Goal: Task Accomplishment & Management: Complete application form

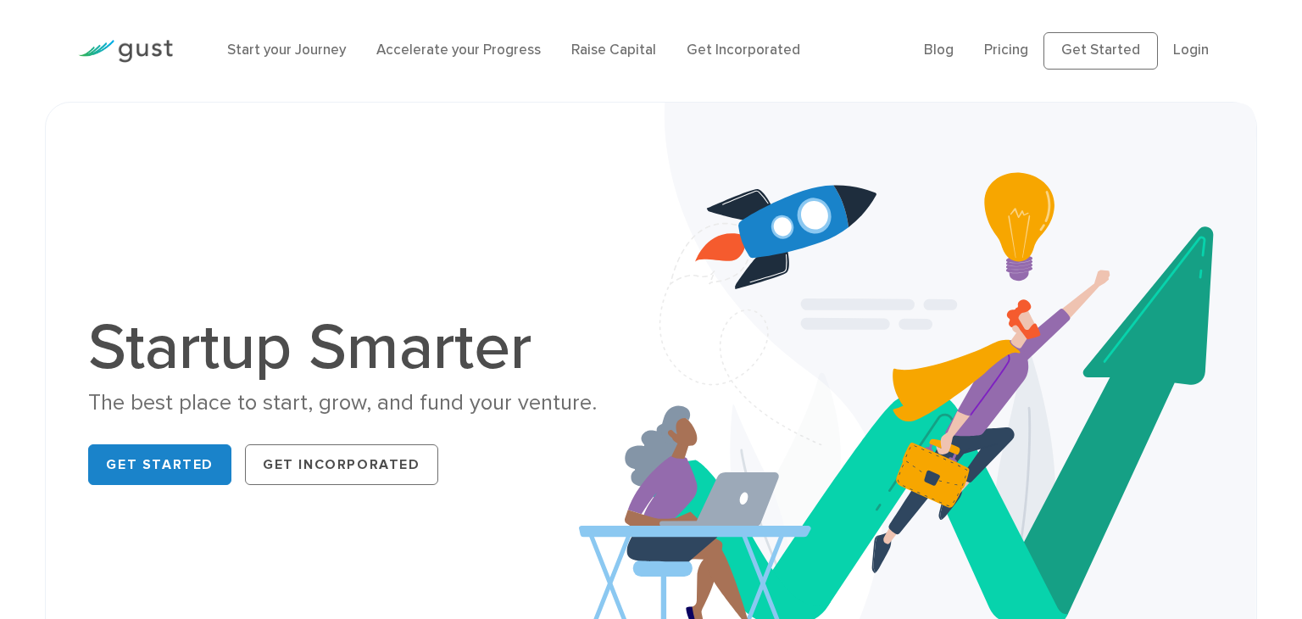
click at [1169, 49] on ul "Blog FAQ Pricing Get Started Login Login" at bounding box center [1074, 50] width 300 height 37
click at [1180, 53] on link "Login" at bounding box center [1191, 50] width 36 height 17
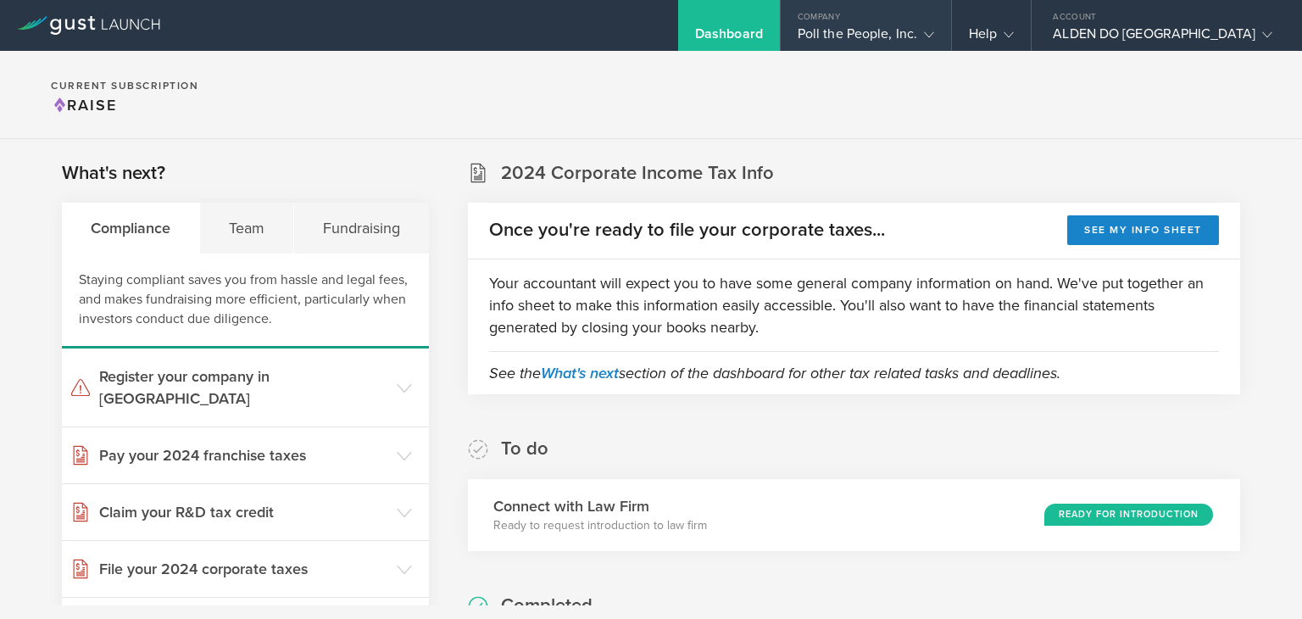
click at [934, 31] on icon at bounding box center [929, 35] width 10 height 10
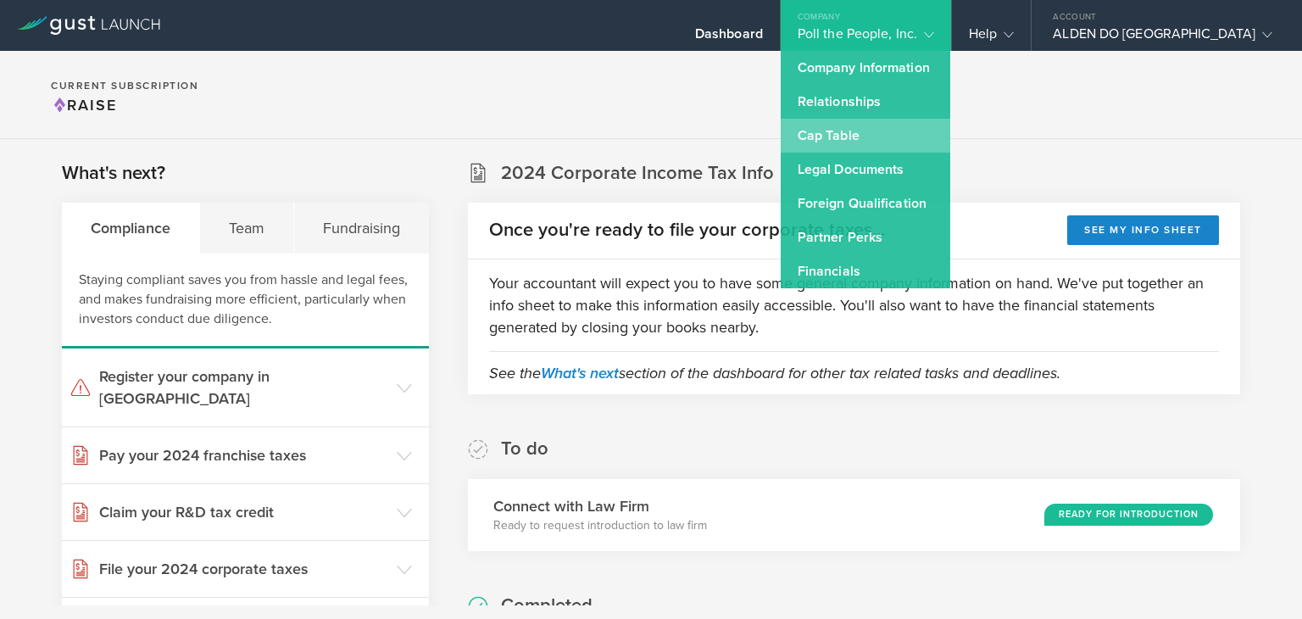
click at [919, 139] on link "Cap Table" at bounding box center [865, 136] width 169 height 34
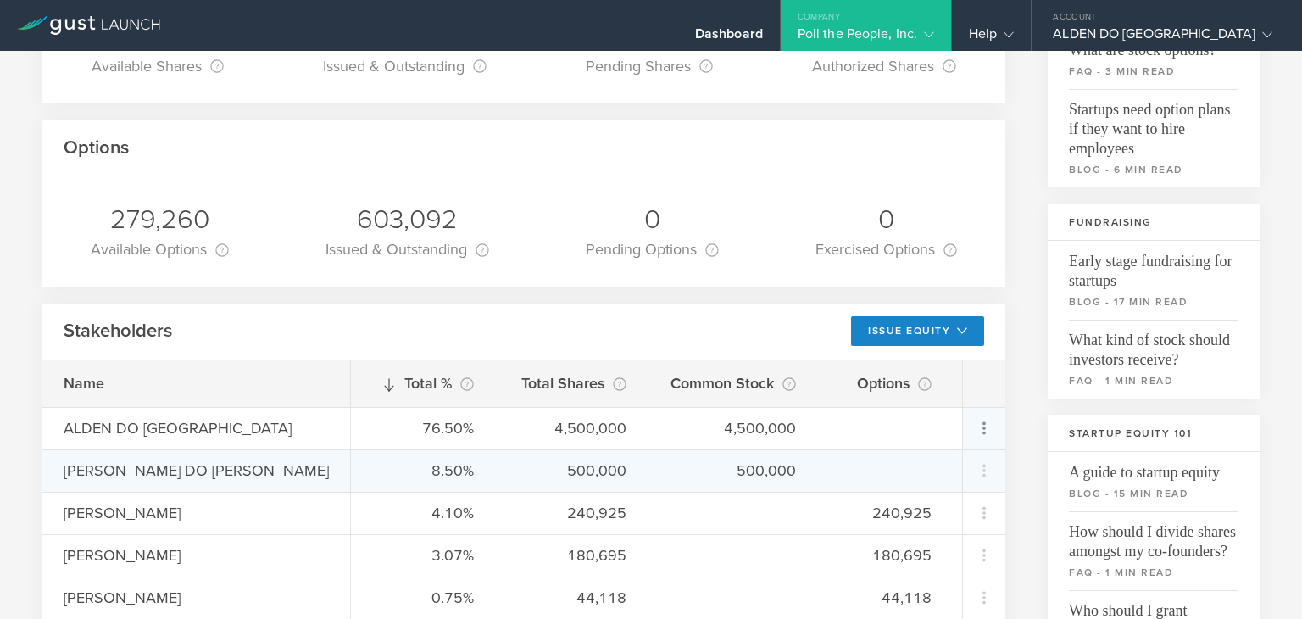
scroll to position [229, 0]
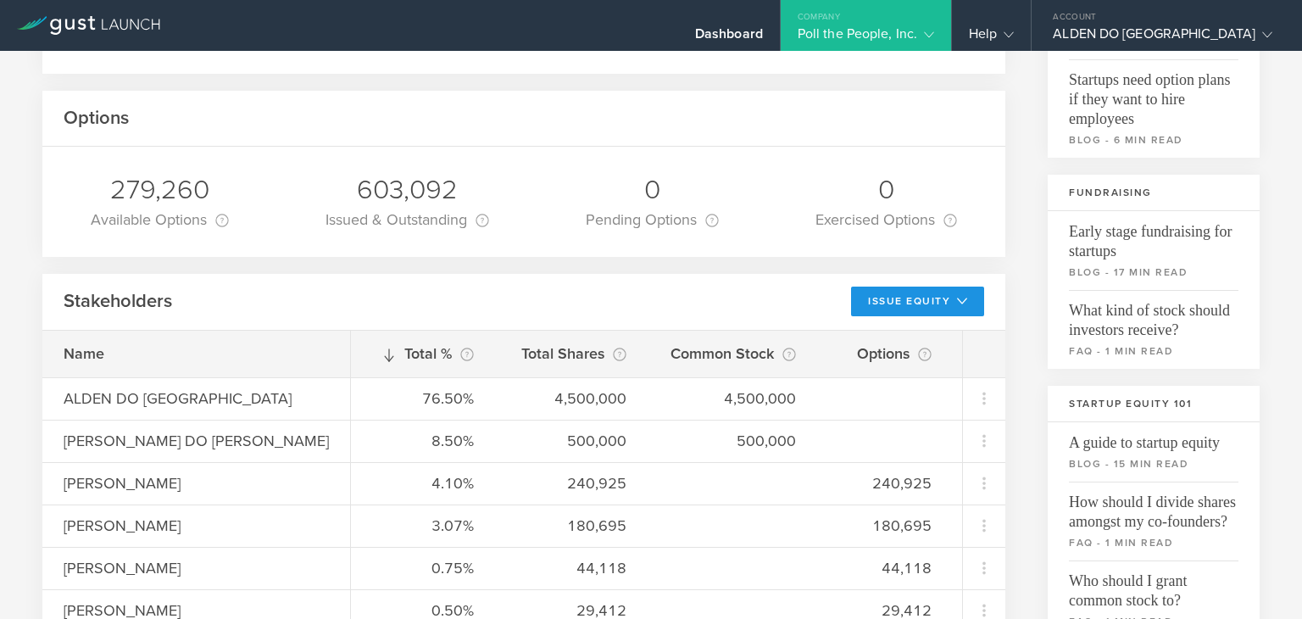
click at [962, 305] on icon at bounding box center [962, 301] width 10 height 10
click at [917, 339] on li "Grant Stock Options" at bounding box center [904, 339] width 147 height 33
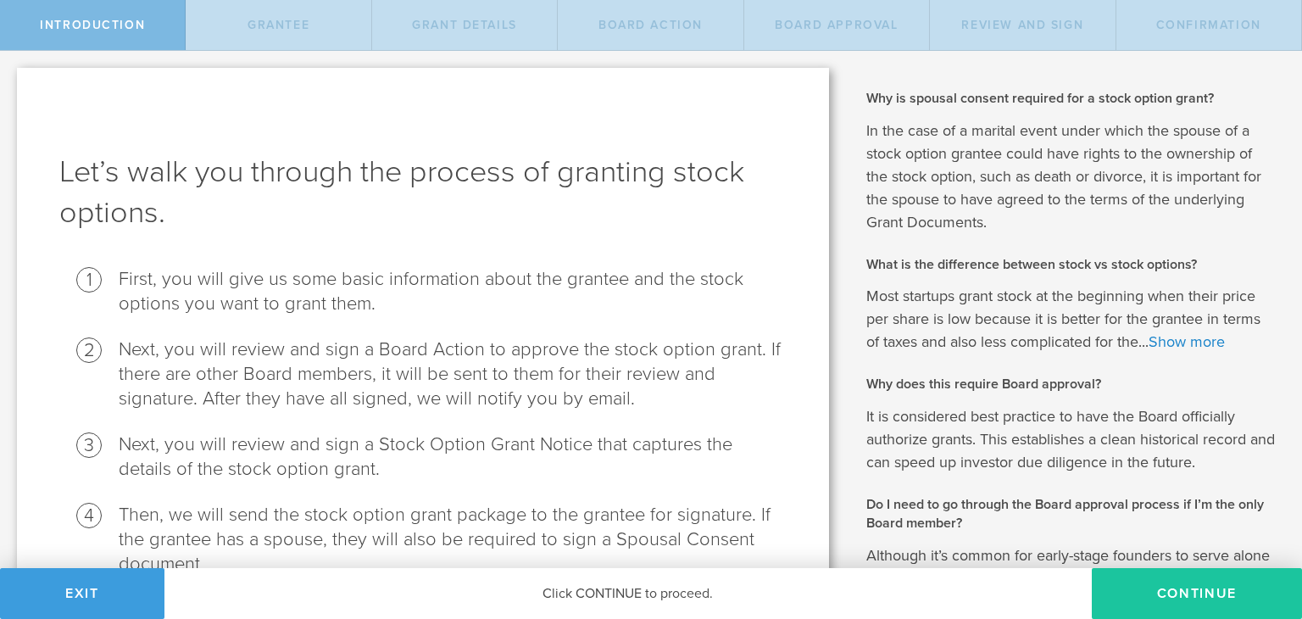
click at [1180, 593] on button "Continue" at bounding box center [1197, 593] width 210 height 51
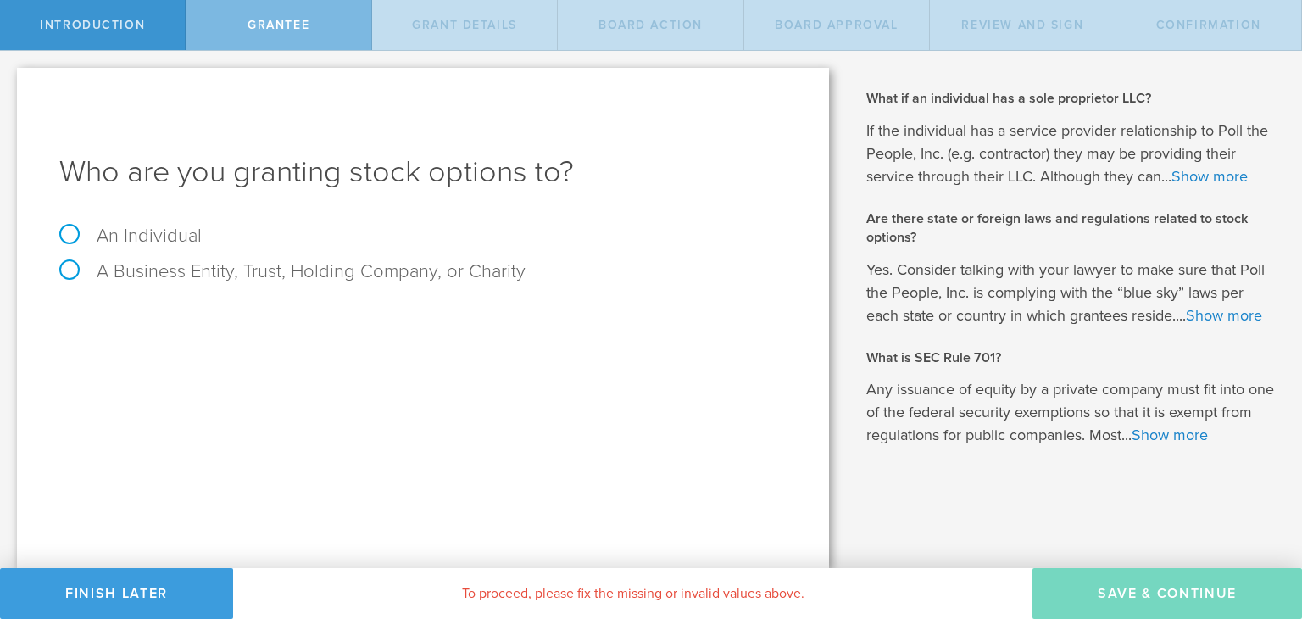
click at [122, 234] on label "An Individual" at bounding box center [130, 236] width 142 height 22
click at [11, 78] on input "An Individual" at bounding box center [5, 64] width 11 height 27
radio input "true"
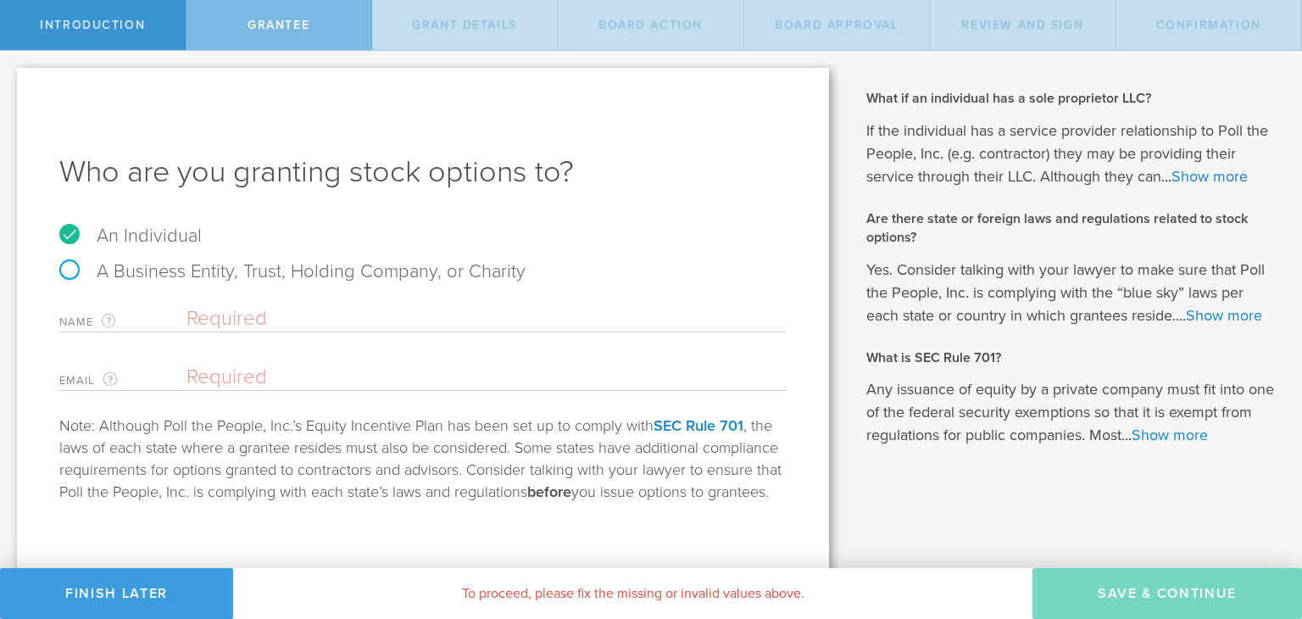
click at [246, 318] on input "text" at bounding box center [486, 318] width 600 height 25
type input "Quinn Estes"
paste input "quinnestes1@gmail.com"
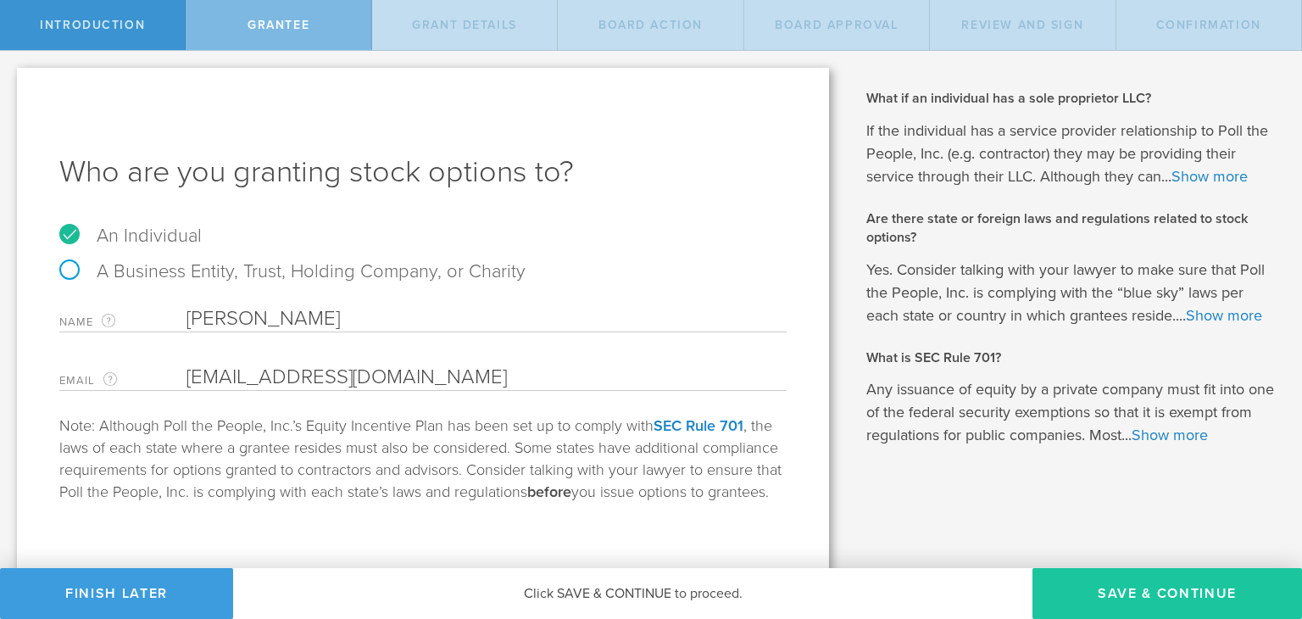
type input "quinnestes1@gmail.com"
click at [1140, 598] on button "Save & Continue" at bounding box center [1166, 593] width 269 height 51
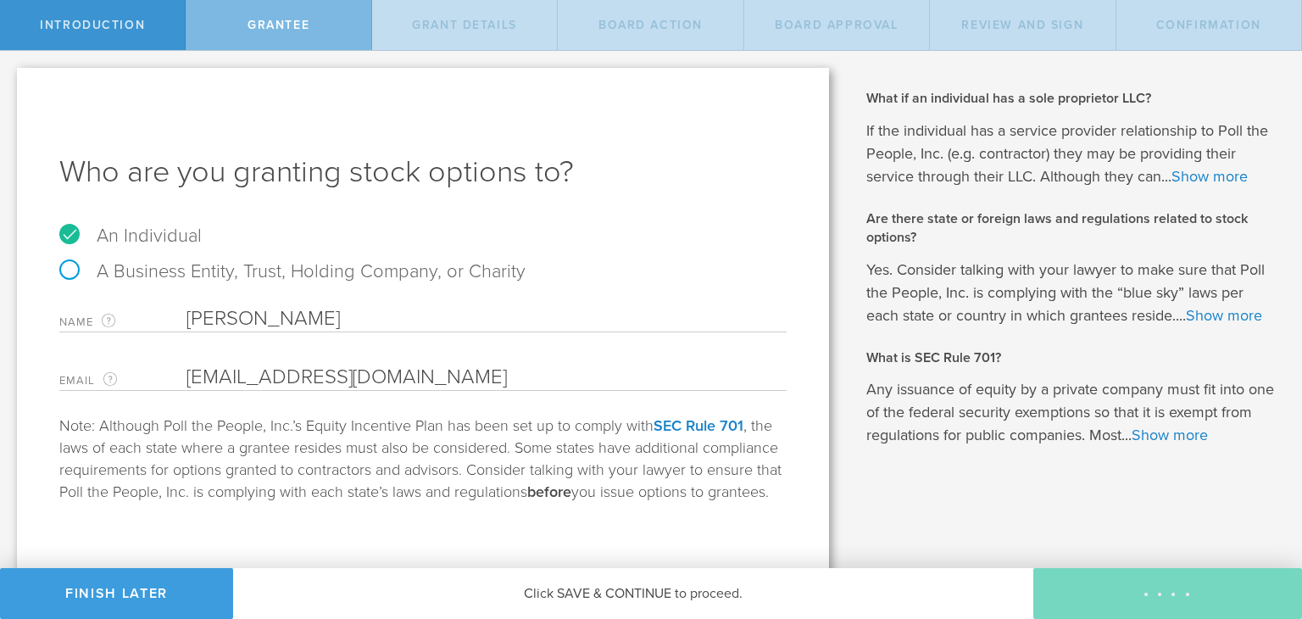
type input "48"
type input "12"
select select "none"
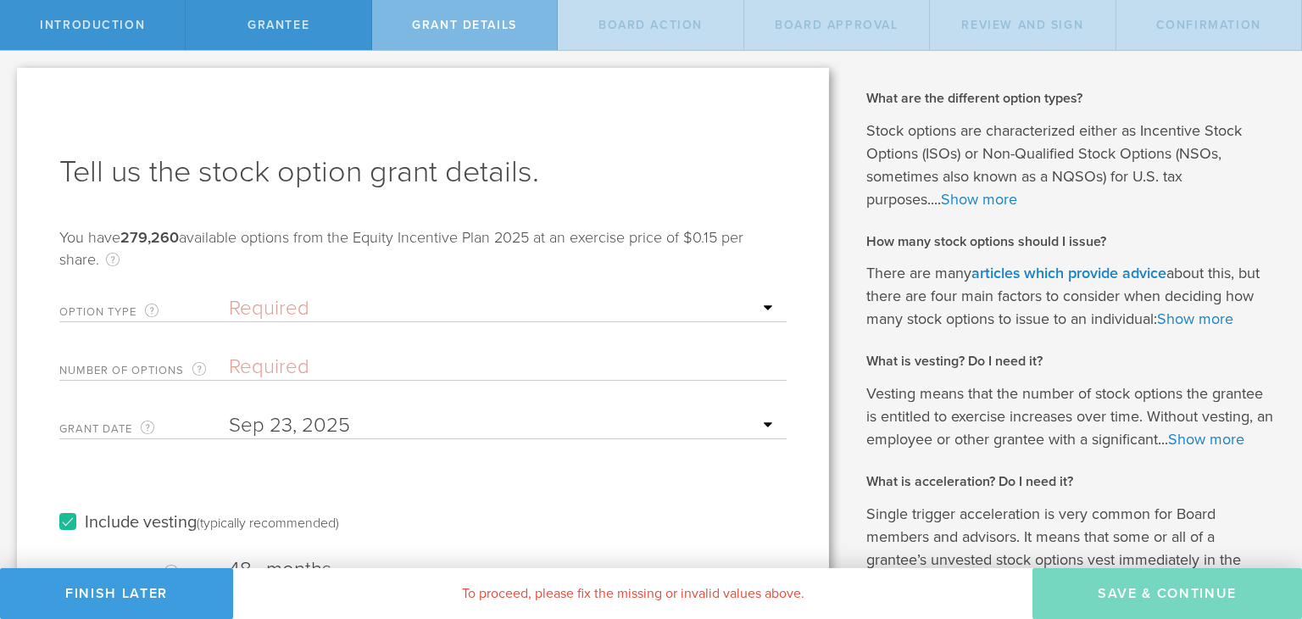
click at [266, 314] on select "Required ISO - Incentive stock option (for employees only) NSO - Non-qualified …" at bounding box center [503, 308] width 549 height 25
select select "iso"
click at [229, 296] on select "Required ISO - Incentive stock option (for employees only) NSO - Non-qualified …" at bounding box center [503, 308] width 549 height 25
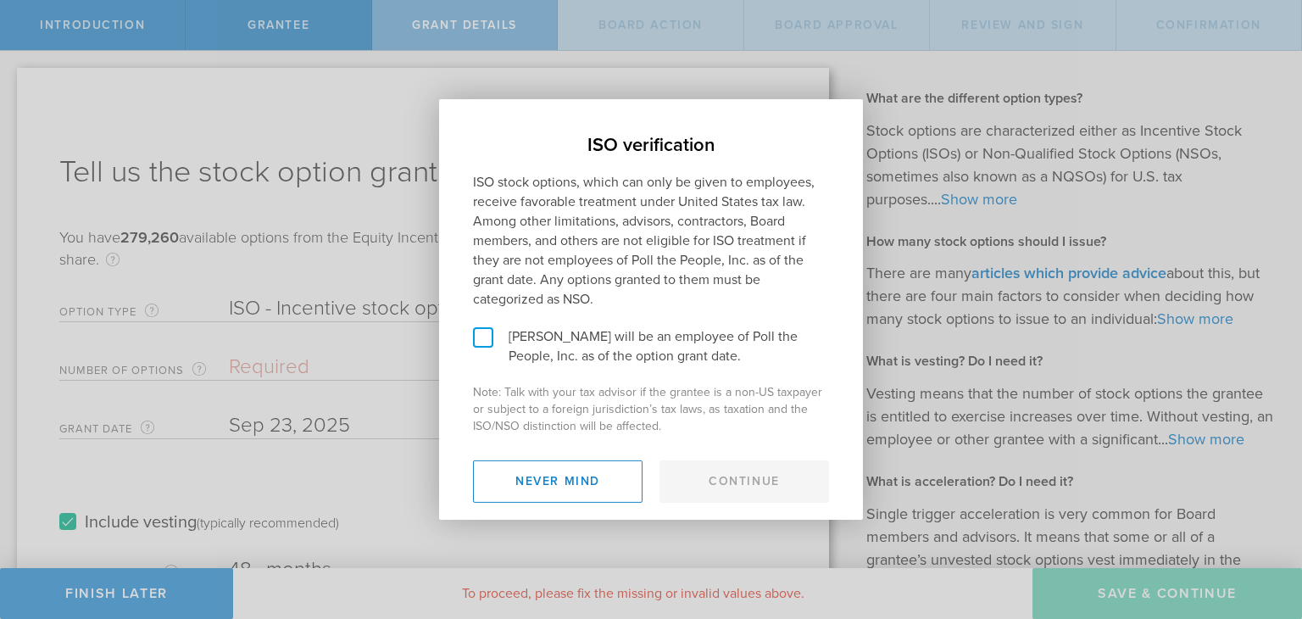
click at [555, 335] on label "Quinn Estes will be an employee of Poll the People, Inc. as of the option grant…" at bounding box center [651, 346] width 356 height 39
click at [450, 126] on input "Quinn Estes will be an employee of Poll the People, Inc. as of the option grant…" at bounding box center [444, 112] width 11 height 27
checkbox input "true"
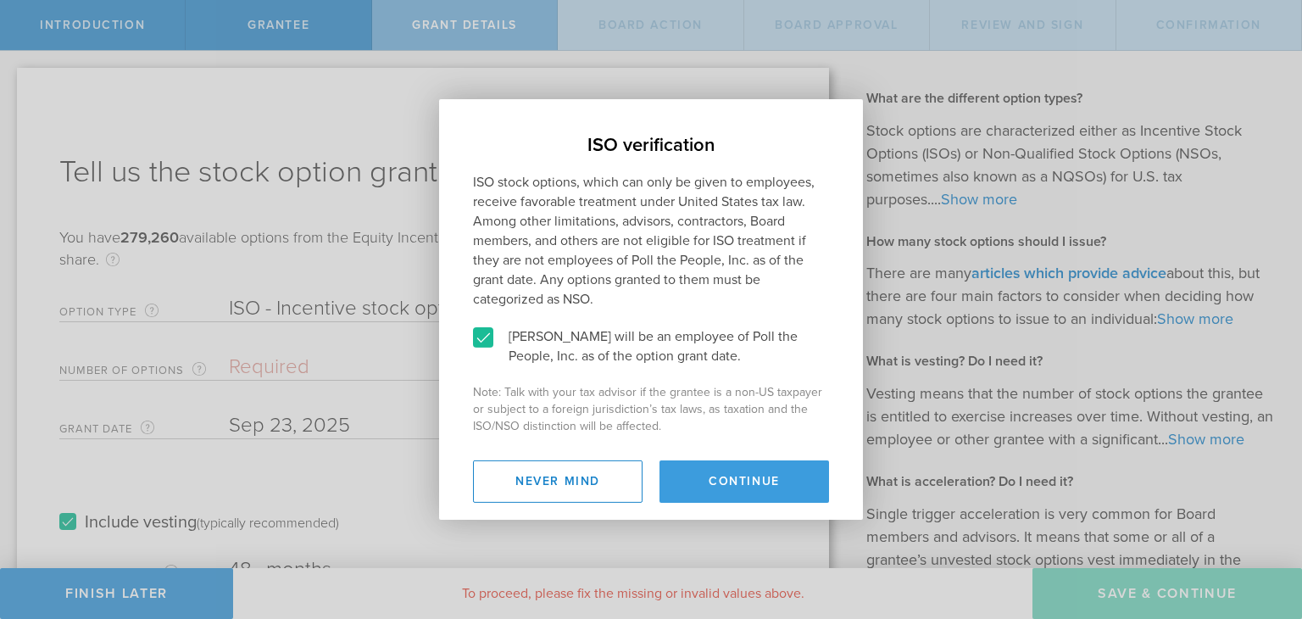
click at [719, 480] on button "Continue" at bounding box center [743, 481] width 169 height 42
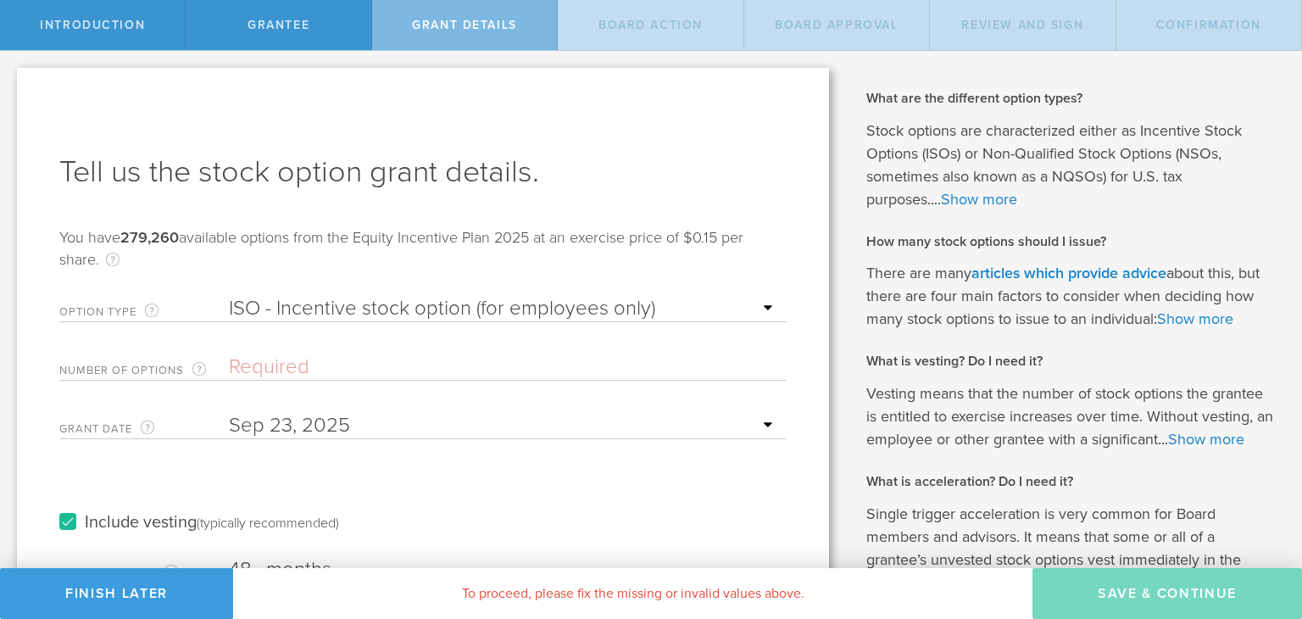
click at [262, 367] on input "Number of Options The total amount of stock options the company is granting to …" at bounding box center [503, 366] width 549 height 25
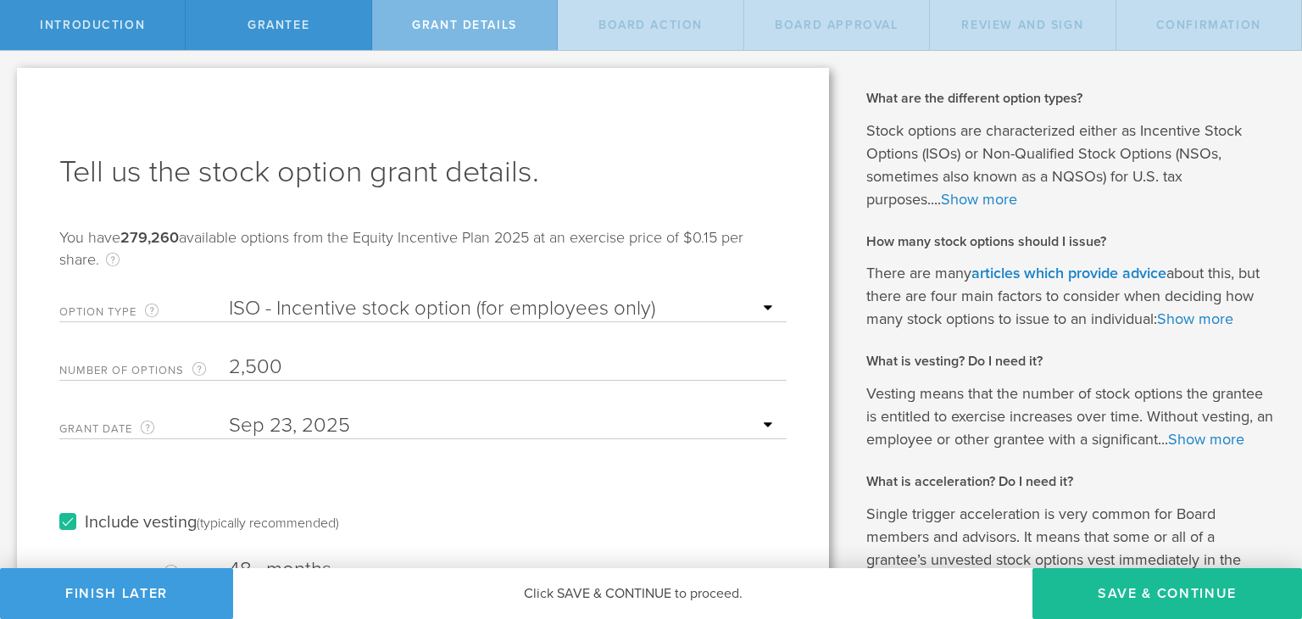
type input "2,500"
click at [361, 408] on div "Grant Date This is the date on which the recipient is granted the stock options…" at bounding box center [422, 421] width 727 height 35
click at [358, 425] on input "text" at bounding box center [503, 425] width 549 height 25
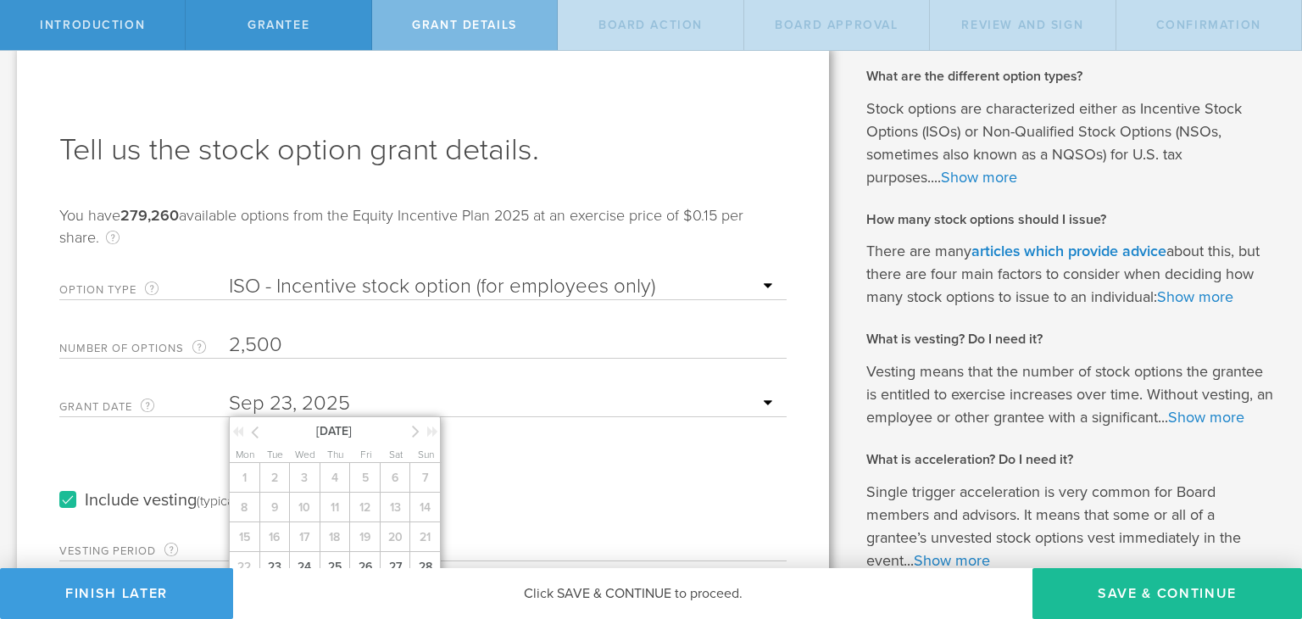
scroll to position [145, 0]
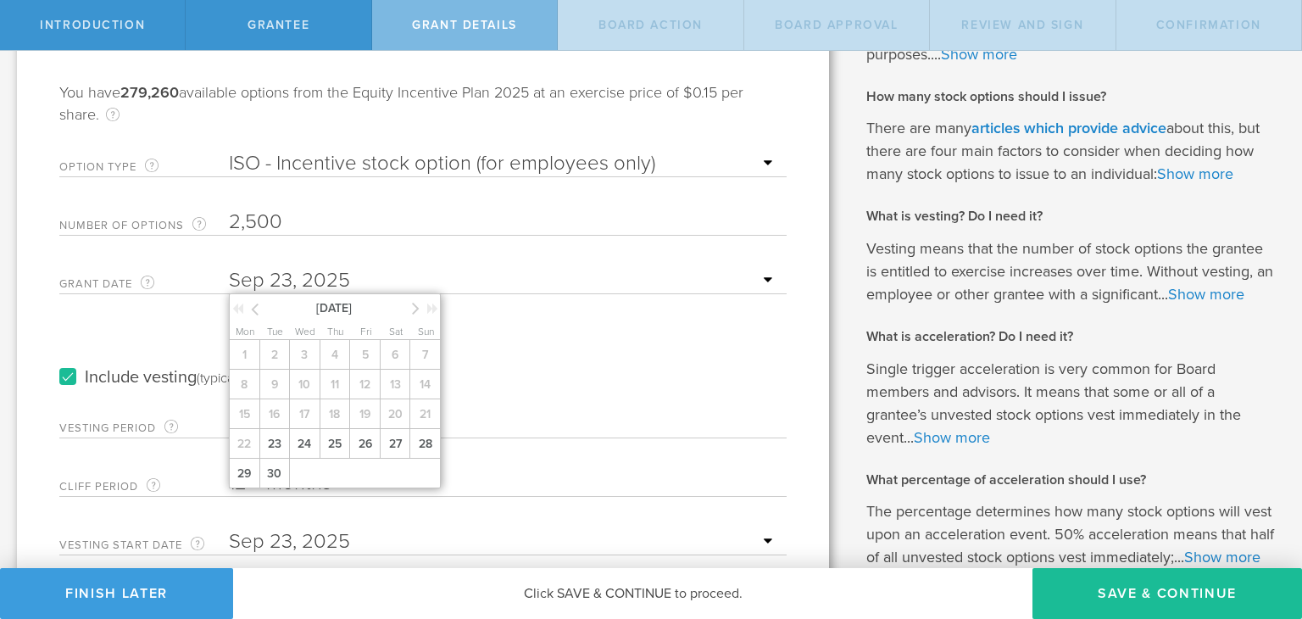
click at [238, 446] on div "1 2 3 4 5 6 7 8 9 10 11 12 13 14 15 16 17 18 19 20 21 22 23 24 25 26 27 28 29 30" at bounding box center [337, 414] width 216 height 148
click at [269, 443] on span "23" at bounding box center [274, 444] width 31 height 30
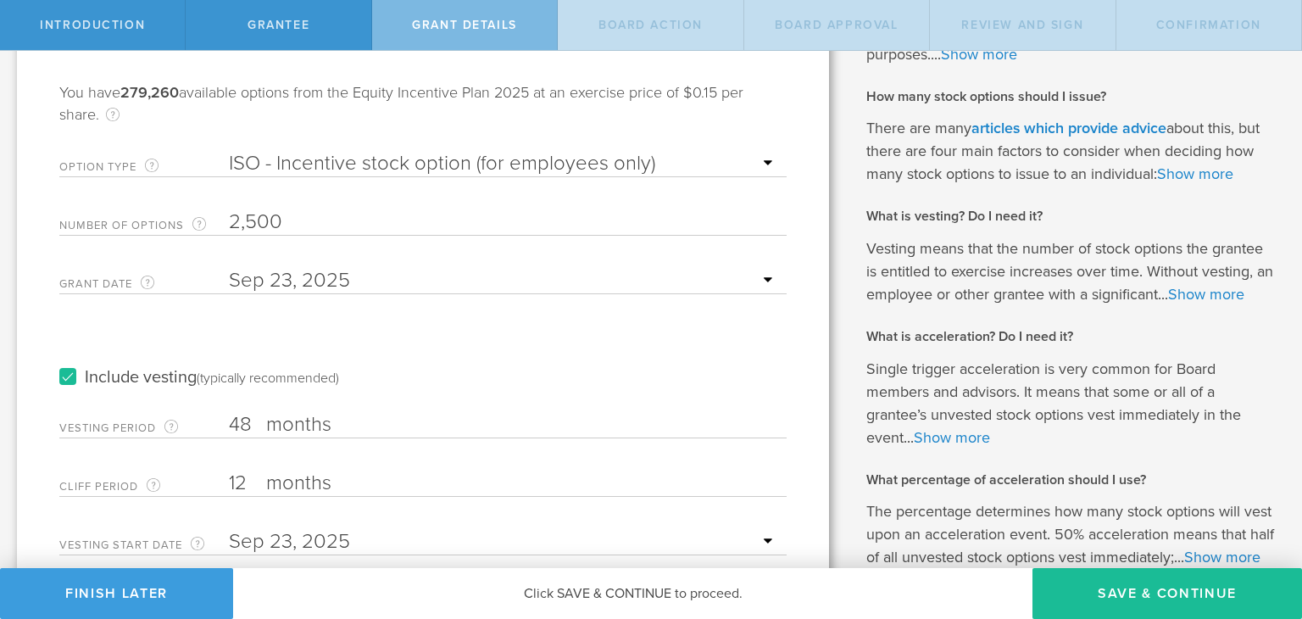
click at [320, 327] on div "Include vesting (typically recommended)" at bounding box center [422, 361] width 727 height 86
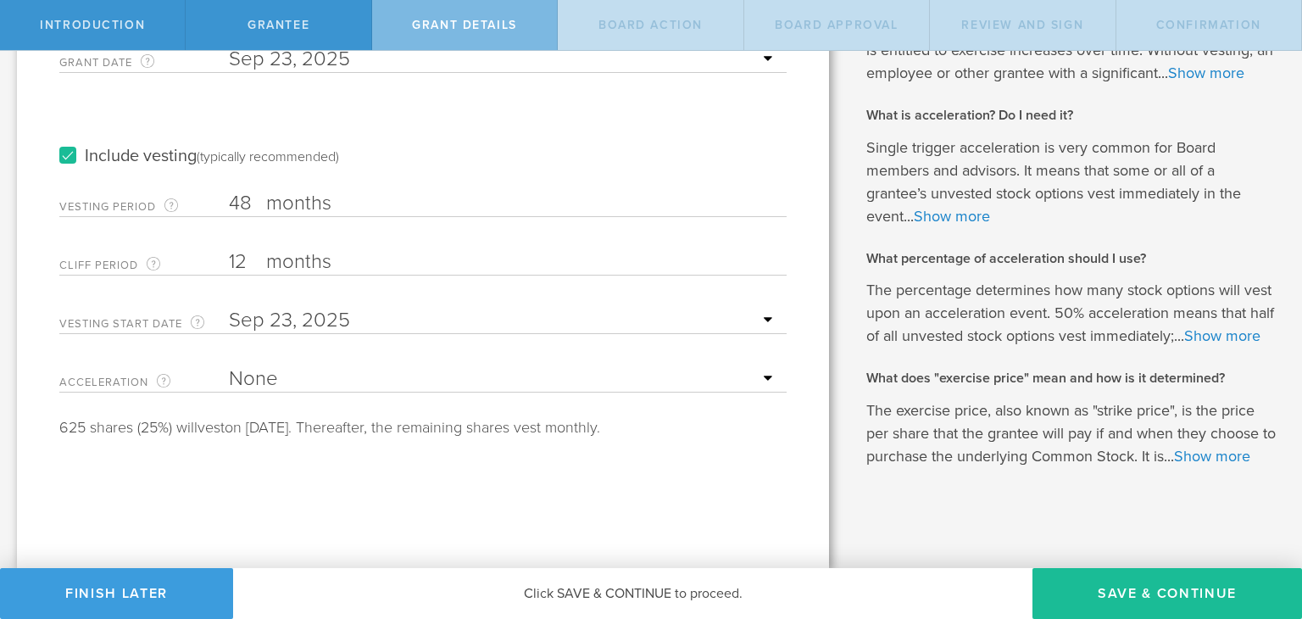
scroll to position [389, 0]
click at [1159, 588] on button "Save & Continue" at bounding box center [1166, 593] width 269 height 51
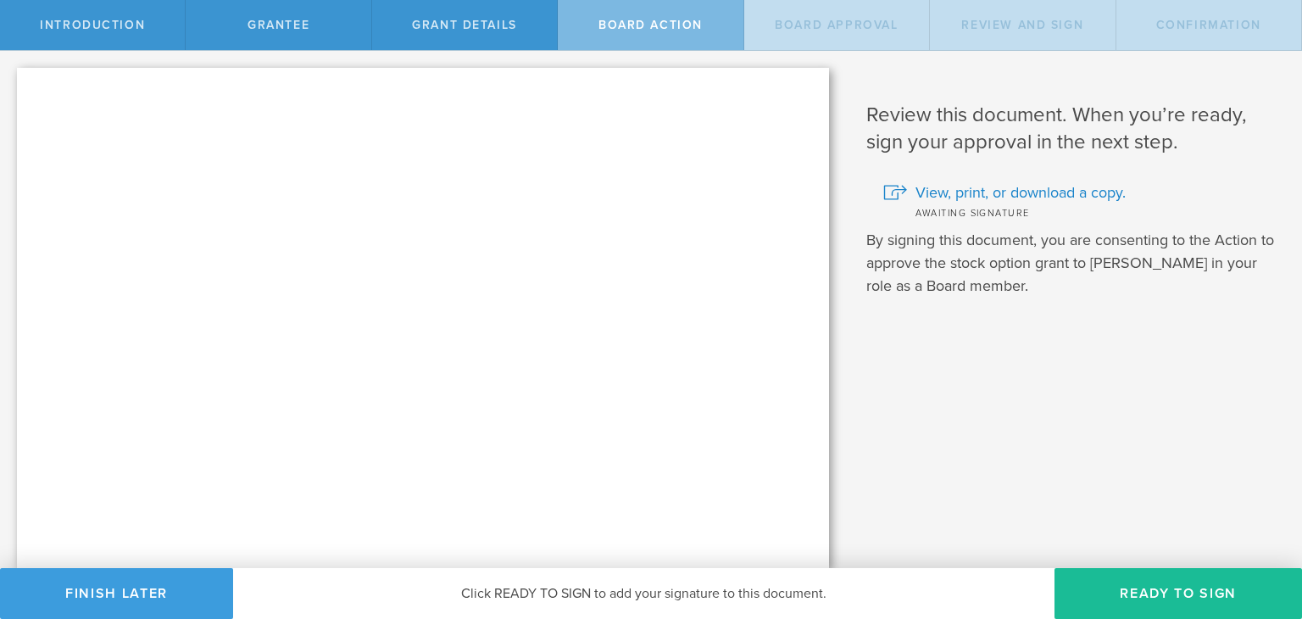
scroll to position [0, 0]
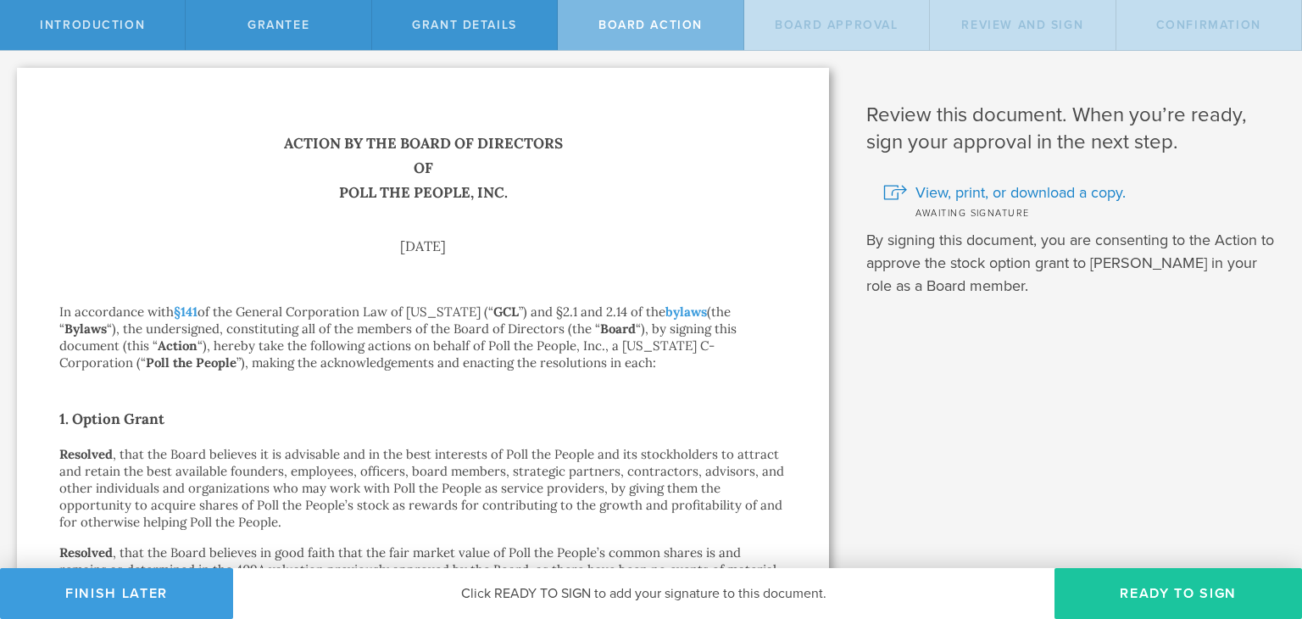
click at [1163, 593] on button "Ready to Sign" at bounding box center [1177, 593] width 247 height 51
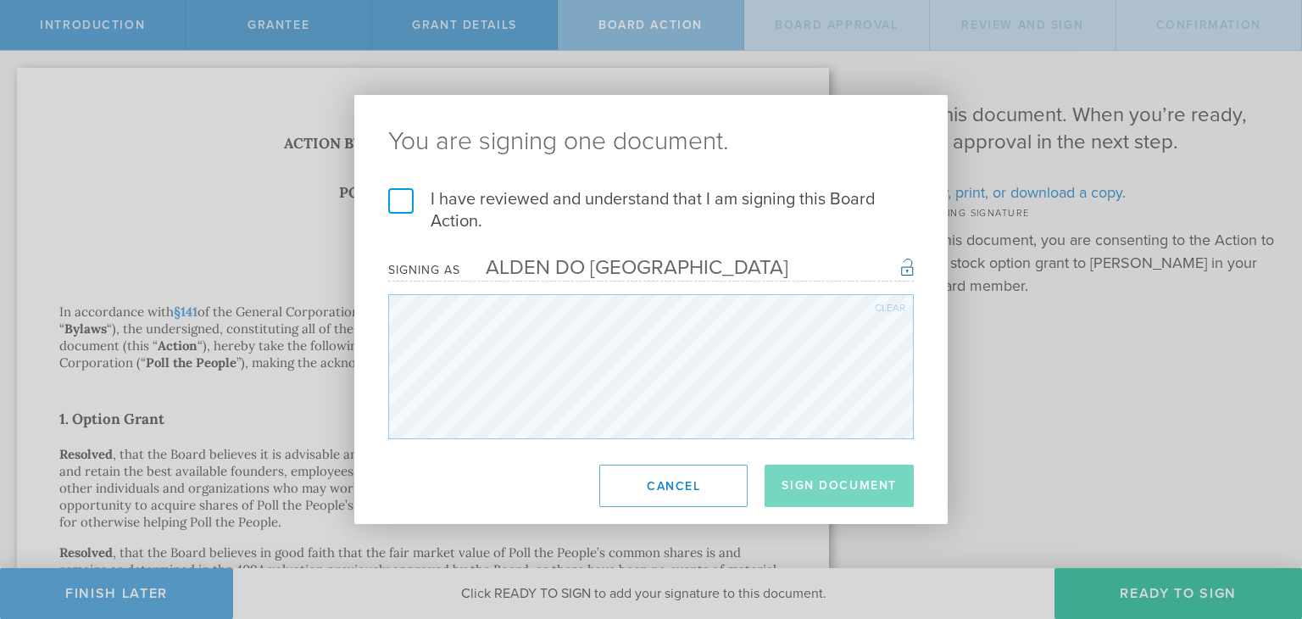
click at [386, 206] on div "I have reviewed and understand that I am signing this Board Action. I understan…" at bounding box center [650, 313] width 593 height 251
click at [402, 209] on label "I have reviewed and understand that I am signing this Board Action." at bounding box center [650, 210] width 525 height 44
click at [0, 0] on input "I have reviewed and understand that I am signing this Board Action." at bounding box center [0, 0] width 0 height 0
click at [804, 476] on button "Sign Document" at bounding box center [838, 485] width 149 height 42
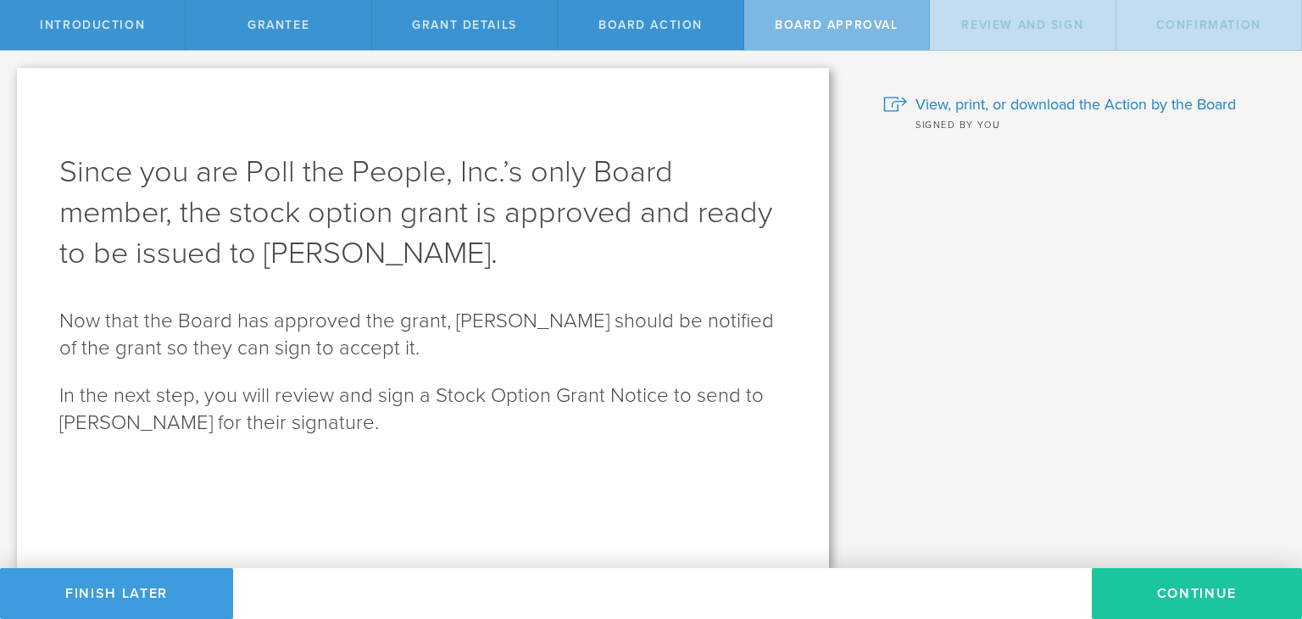
click at [1230, 597] on button "Continue" at bounding box center [1197, 593] width 210 height 51
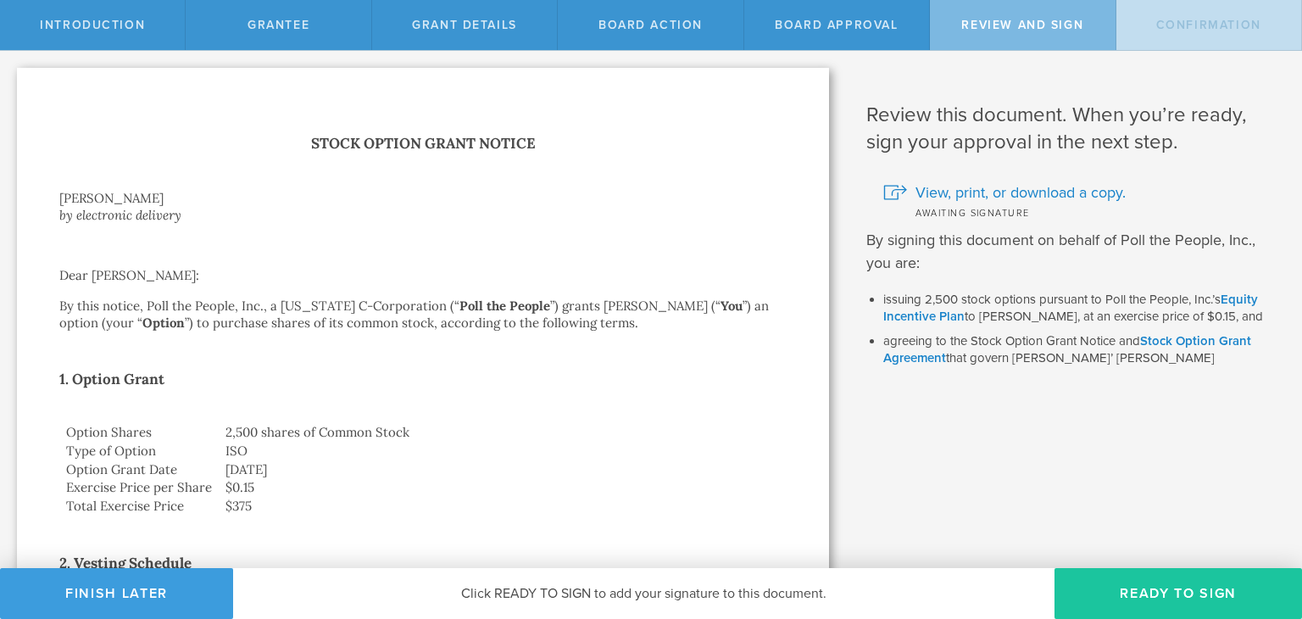
click at [1168, 594] on button "Ready to Sign" at bounding box center [1177, 593] width 247 height 51
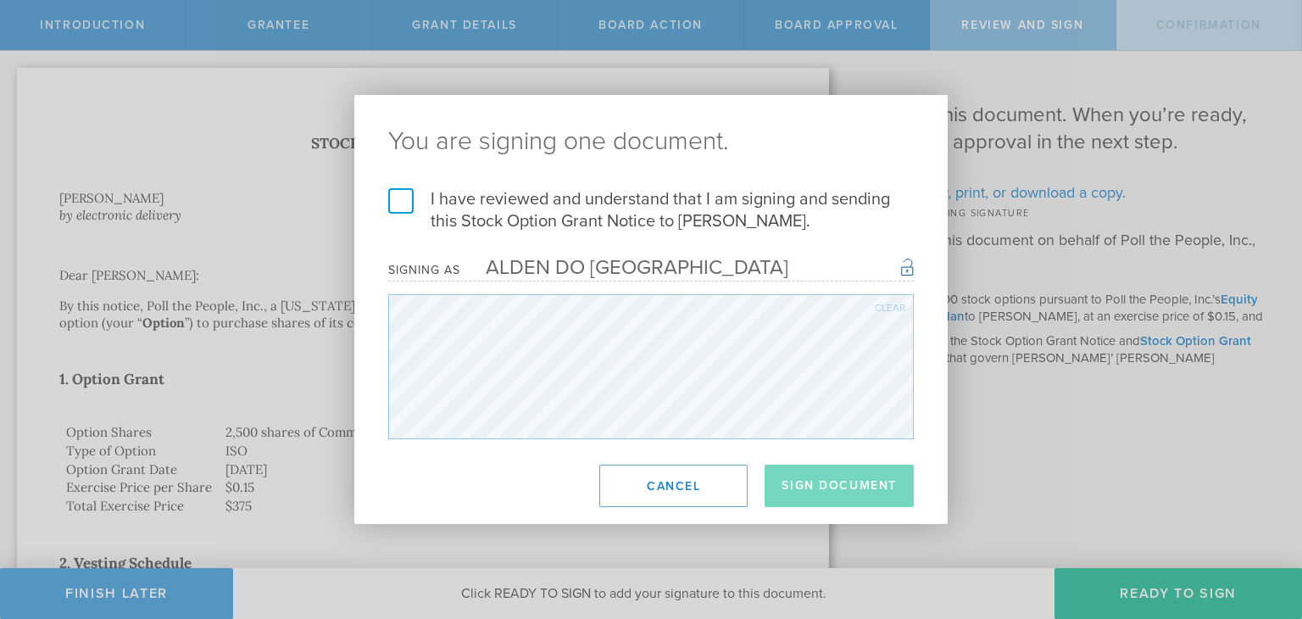
click at [401, 199] on label "I have reviewed and understand that I am signing and sending this Stock Option …" at bounding box center [650, 210] width 525 height 44
click at [0, 0] on input "I have reviewed and understand that I am signing and sending this Stock Option …" at bounding box center [0, 0] width 0 height 0
click at [794, 469] on button "Sign Document" at bounding box center [838, 485] width 149 height 42
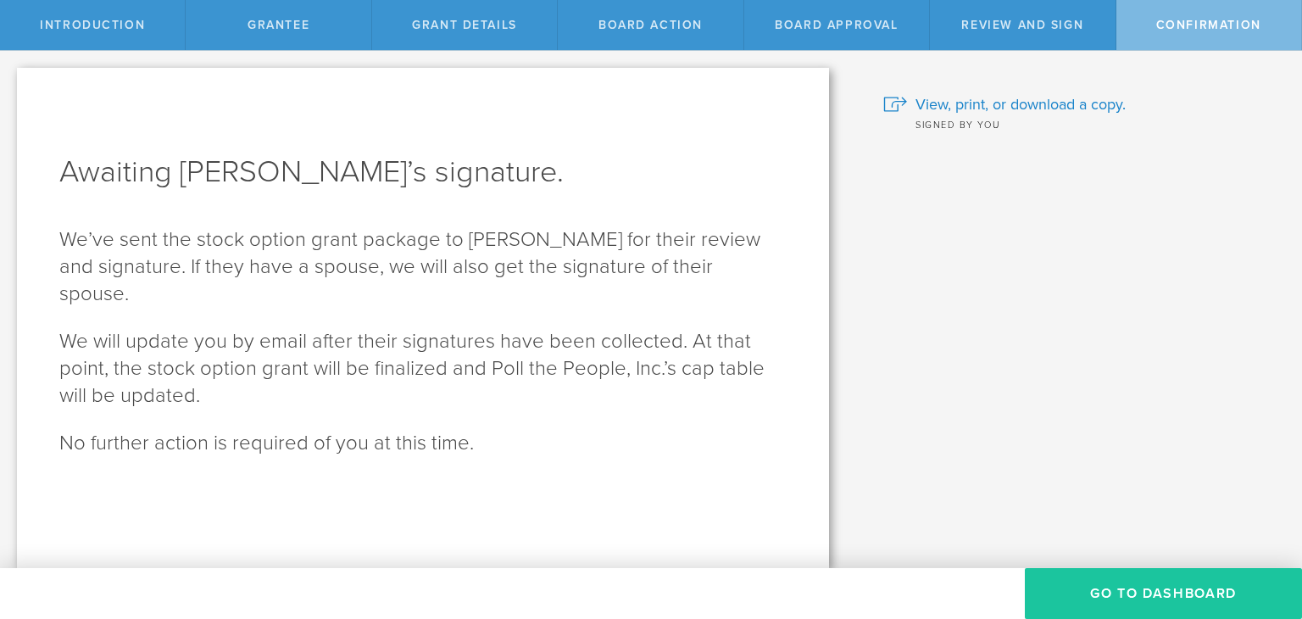
click at [1124, 594] on button "Go To Dashboard" at bounding box center [1163, 593] width 277 height 51
